Goal: Task Accomplishment & Management: Use online tool/utility

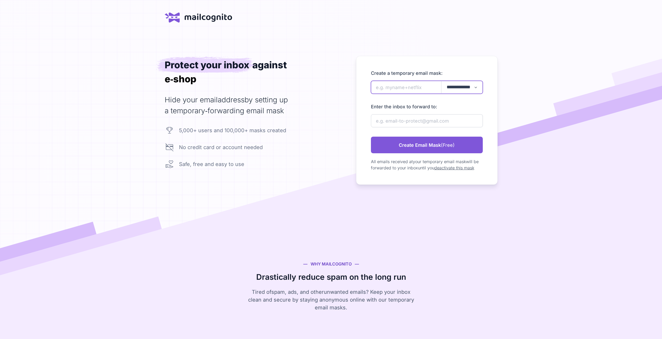
click at [399, 86] on input "newAlias" at bounding box center [427, 87] width 112 height 13
type input "eresdas"
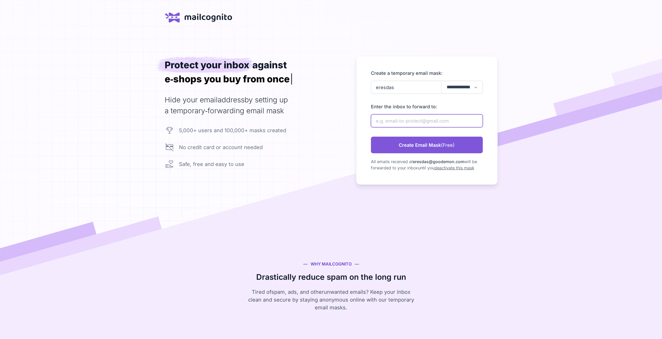
click at [428, 121] on input "newAlias" at bounding box center [427, 120] width 112 height 13
paste input "uditaronit23@gmail.com"
type input "uditaronit23@gmail.com"
click at [460, 89] on select "**********" at bounding box center [461, 87] width 41 height 12
select select "**********"
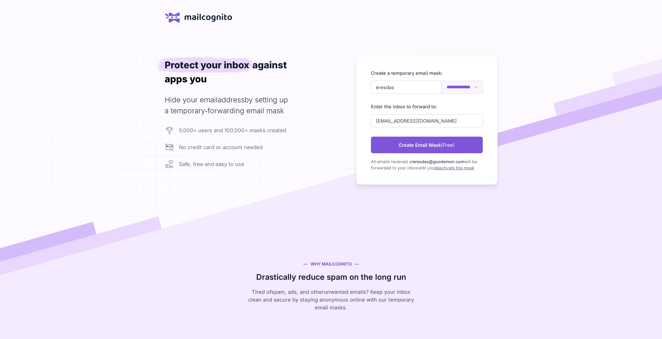
click at [441, 81] on select "**********" at bounding box center [461, 87] width 41 height 12
click at [426, 147] on link "Create Email Mask (Free)" at bounding box center [427, 145] width 112 height 17
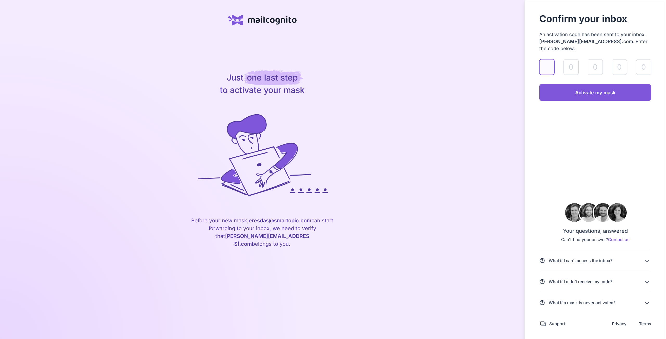
click at [545, 59] on input "validateAlias" at bounding box center [546, 67] width 15 height 16
paste input "4"
type input "4"
type input "1"
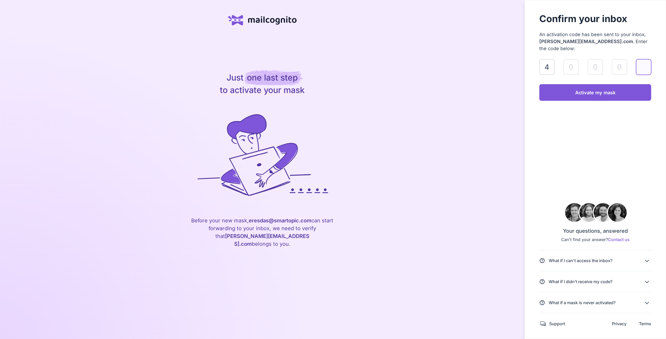
type input "5"
type input "6"
click at [590, 99] on aside "Confirm your inbox An activation code has been sent to your inbox, udita ronit2…" at bounding box center [595, 169] width 142 height 339
click at [581, 88] on link "Activate my mask" at bounding box center [595, 92] width 112 height 17
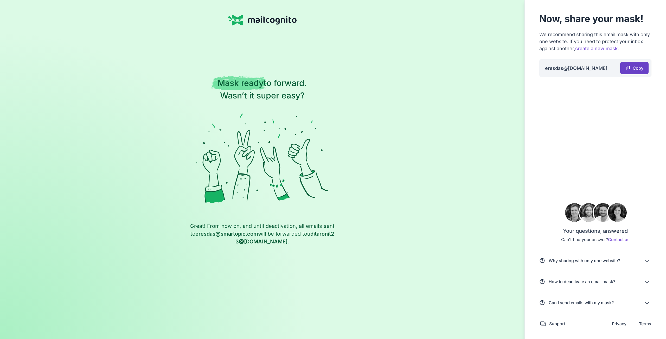
click at [630, 68] on link "content_copy Copy" at bounding box center [634, 68] width 28 height 12
